Goal: Check status: Check status

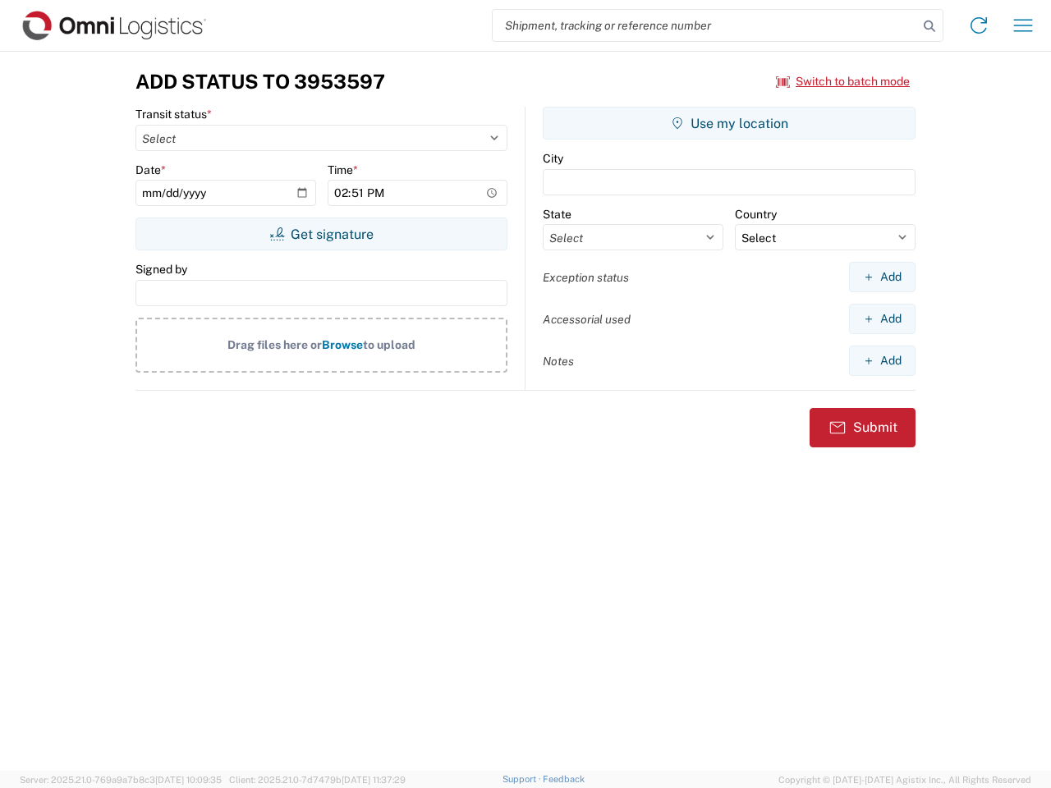
click at [705, 25] on input "search" at bounding box center [705, 25] width 425 height 31
click at [930, 26] on icon at bounding box center [929, 26] width 23 height 23
click at [979, 25] on icon at bounding box center [979, 25] width 26 height 26
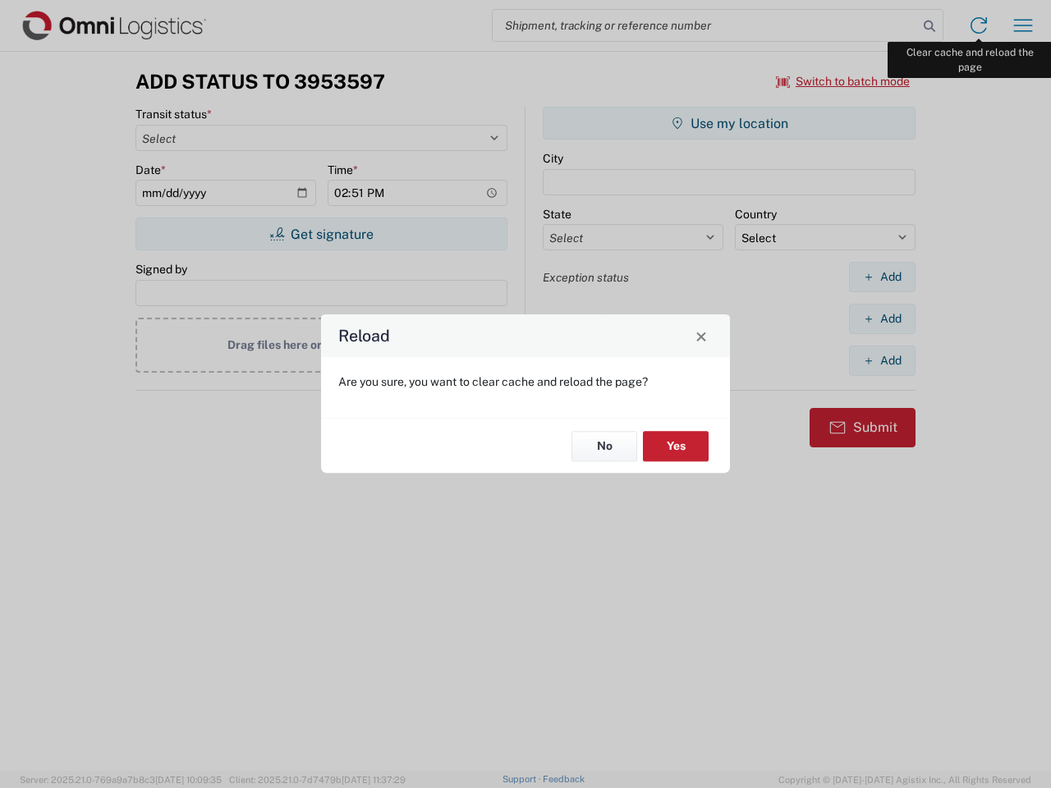
click at [1023, 25] on div "Reload Are you sure, you want to clear cache and reload the page? No Yes" at bounding box center [525, 394] width 1051 height 788
click at [843, 81] on div "Reload Are you sure, you want to clear cache and reload the page? No Yes" at bounding box center [525, 394] width 1051 height 788
click at [321, 234] on div "Reload Are you sure, you want to clear cache and reload the page? No Yes" at bounding box center [525, 394] width 1051 height 788
click at [729, 123] on div "Reload Are you sure, you want to clear cache and reload the page? No Yes" at bounding box center [525, 394] width 1051 height 788
click at [882, 277] on div "Reload Are you sure, you want to clear cache and reload the page? No Yes" at bounding box center [525, 394] width 1051 height 788
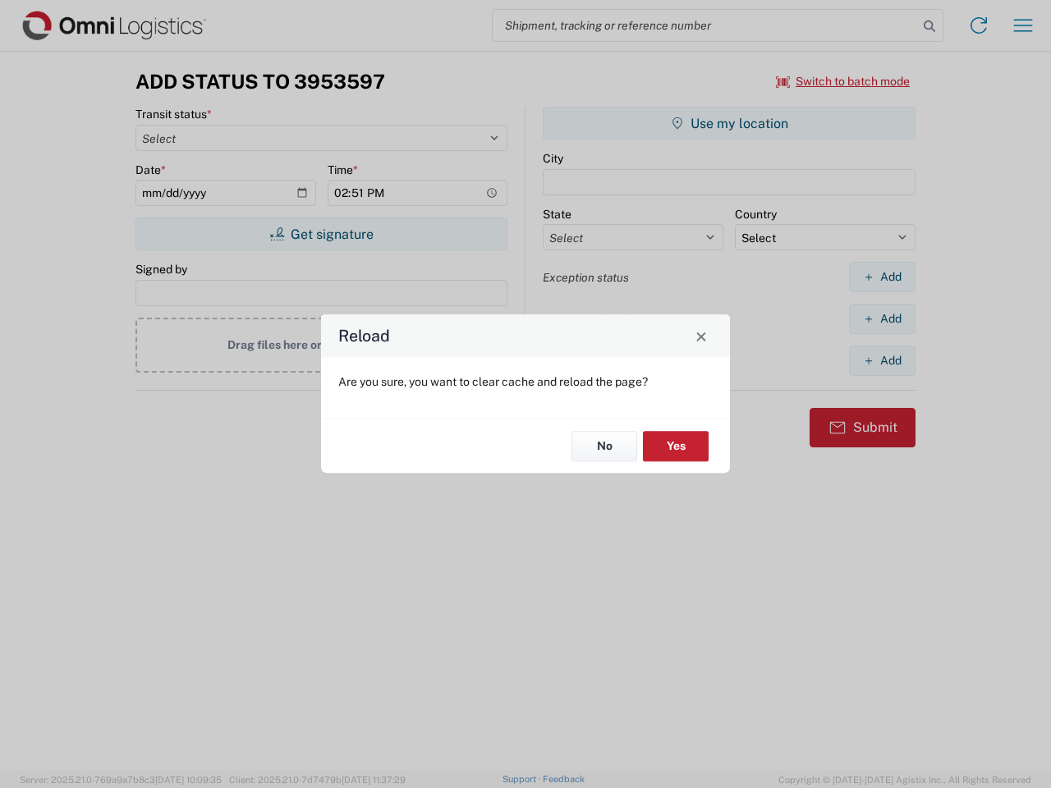
click at [882, 319] on div "Reload Are you sure, you want to clear cache and reload the page? No Yes" at bounding box center [525, 394] width 1051 height 788
click at [882, 361] on div "Reload Are you sure, you want to clear cache and reload the page? No Yes" at bounding box center [525, 394] width 1051 height 788
